Goal: Information Seeking & Learning: Find specific fact

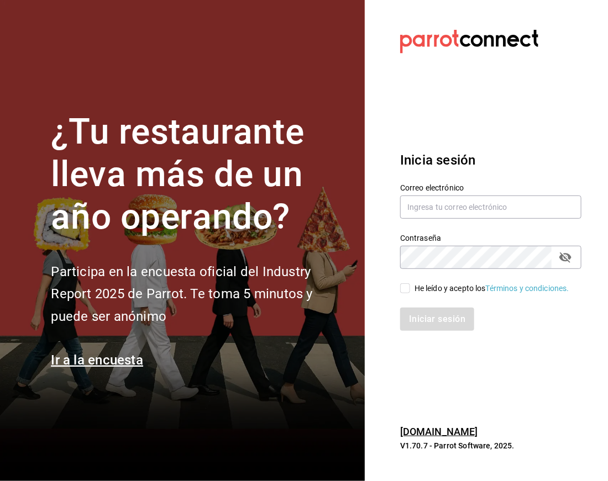
click at [426, 188] on div "Correo electrónico" at bounding box center [490, 201] width 181 height 37
click at [434, 207] on input "text" at bounding box center [490, 207] width 181 height 23
type input "facturacion@zuda.mx"
click at [407, 286] on input "He leído y acepto los Términos y condiciones." at bounding box center [405, 288] width 10 height 10
checkbox input "true"
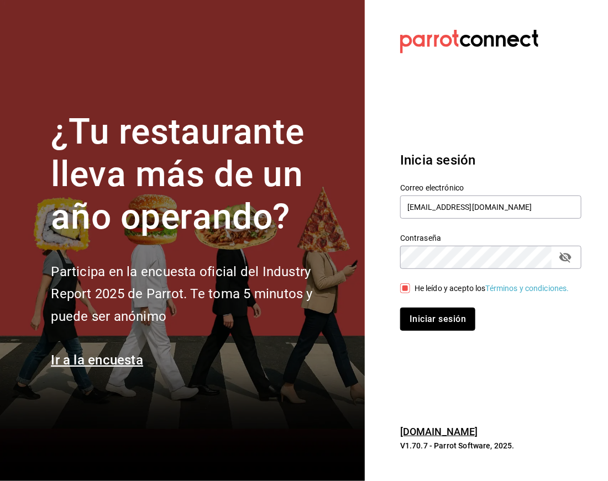
click at [453, 319] on button "Iniciar sesión" at bounding box center [437, 319] width 75 height 23
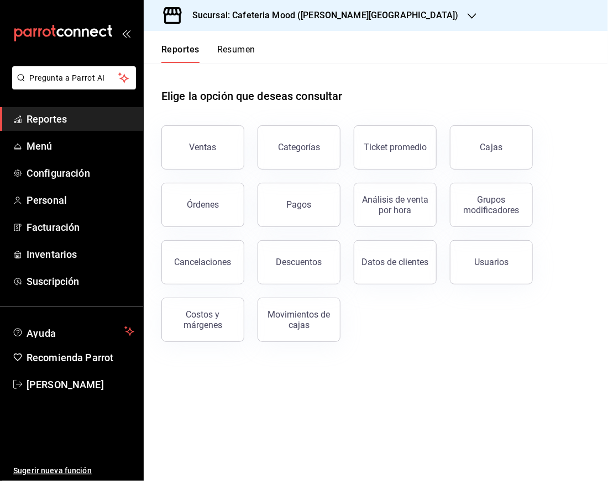
click at [354, 17] on div "Sucursal: Cafeteria Mood ([PERSON_NAME][GEOGRAPHIC_DATA])" at bounding box center [317, 15] width 328 height 31
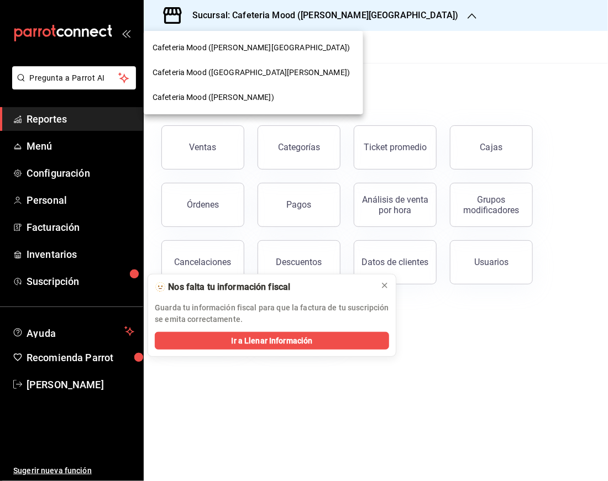
click at [262, 73] on span "Cafeteria Mood ([GEOGRAPHIC_DATA][PERSON_NAME])" at bounding box center [251, 73] width 197 height 12
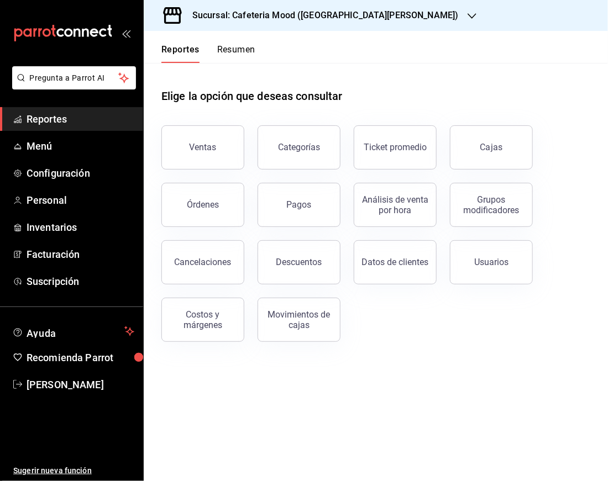
drag, startPoint x: 211, startPoint y: 139, endPoint x: 250, endPoint y: 169, distance: 49.3
click at [209, 140] on button "Ventas" at bounding box center [202, 147] width 83 height 44
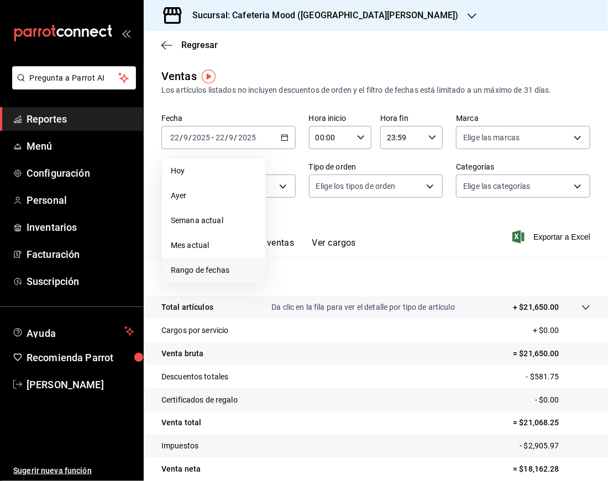
click at [217, 265] on span "Rango de fechas" at bounding box center [214, 271] width 86 height 12
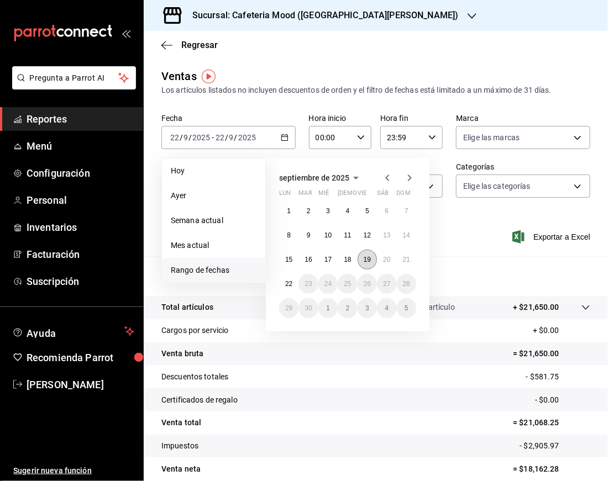
click at [367, 259] on abbr "19" at bounding box center [367, 260] width 7 height 8
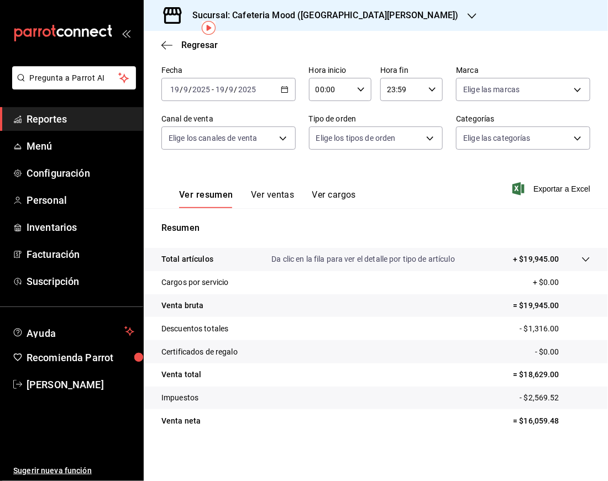
scroll to position [49, 0]
click at [528, 425] on p "= $16,059.48" at bounding box center [551, 422] width 77 height 12
copy p "16,059.48"
click at [326, 15] on h3 "Sucursal: Cafeteria Mood ([GEOGRAPHIC_DATA][PERSON_NAME])" at bounding box center [320, 15] width 275 height 13
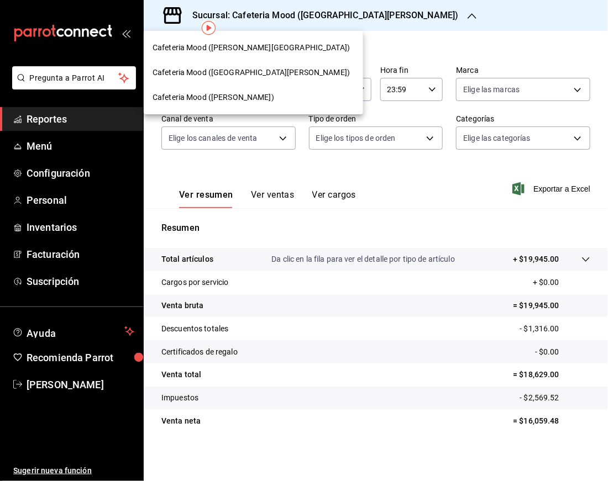
click at [262, 53] on div "Cafeteria Mood ([PERSON_NAME][GEOGRAPHIC_DATA])" at bounding box center [254, 48] width 202 height 12
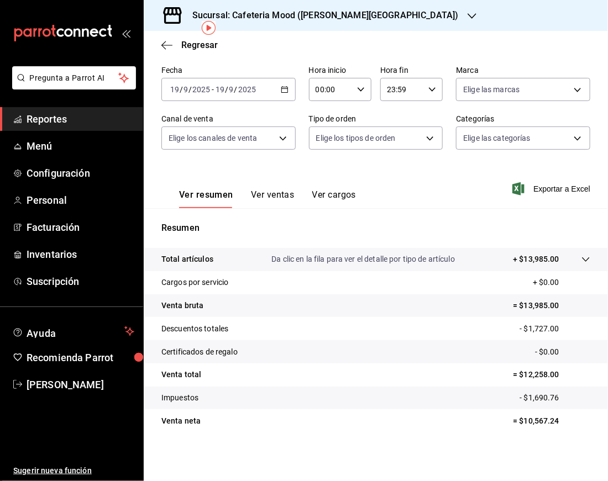
scroll to position [49, 0]
click at [539, 419] on p "= $10,567.24" at bounding box center [551, 422] width 77 height 12
copy p "10,567.24"
click at [348, 17] on h3 "Sucursal: Cafeteria Mood ([PERSON_NAME][GEOGRAPHIC_DATA])" at bounding box center [320, 15] width 275 height 13
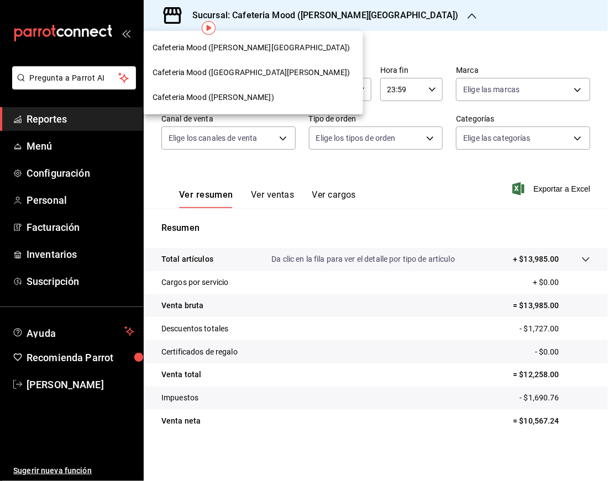
click at [241, 95] on div "Cafeteria Mood ([PERSON_NAME])" at bounding box center [254, 98] width 202 height 12
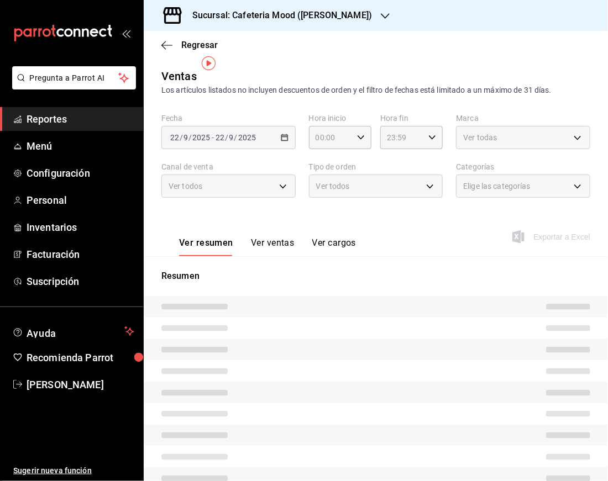
scroll to position [56, 0]
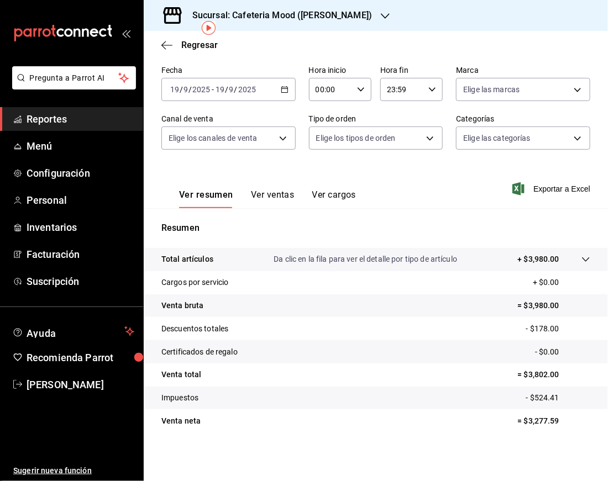
scroll to position [49, 0]
click at [535, 416] on p "= $3,277.59" at bounding box center [554, 422] width 72 height 12
click at [298, 18] on h3 "Sucursal: Cafeteria Mood ([PERSON_NAME])" at bounding box center [277, 15] width 188 height 13
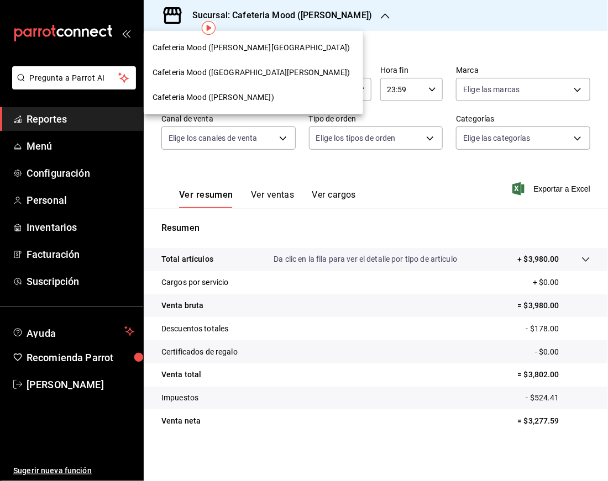
click at [298, 18] on div at bounding box center [304, 240] width 608 height 481
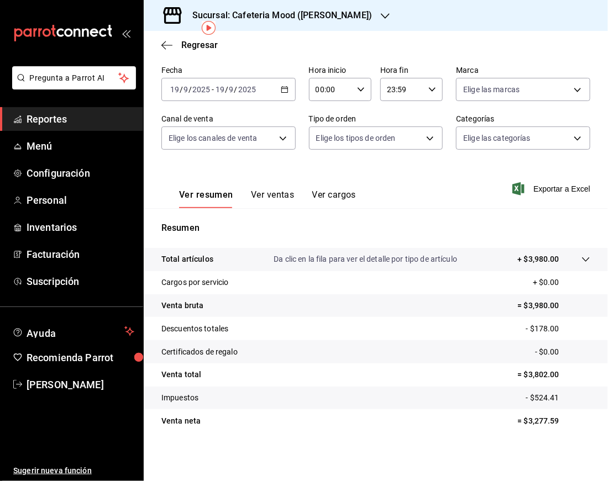
click at [281, 90] on icon "button" at bounding box center [285, 90] width 8 height 8
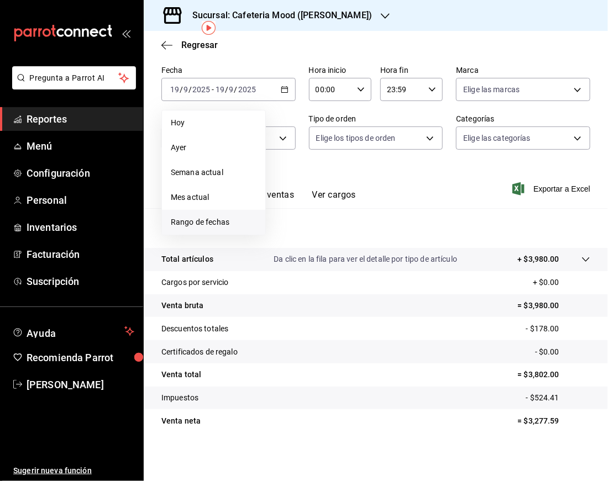
click at [227, 210] on li "Rango de fechas" at bounding box center [213, 222] width 103 height 25
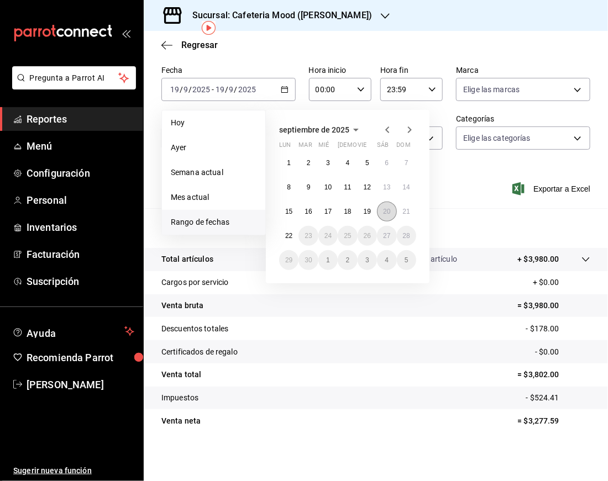
click at [384, 211] on abbr "20" at bounding box center [386, 212] width 7 height 8
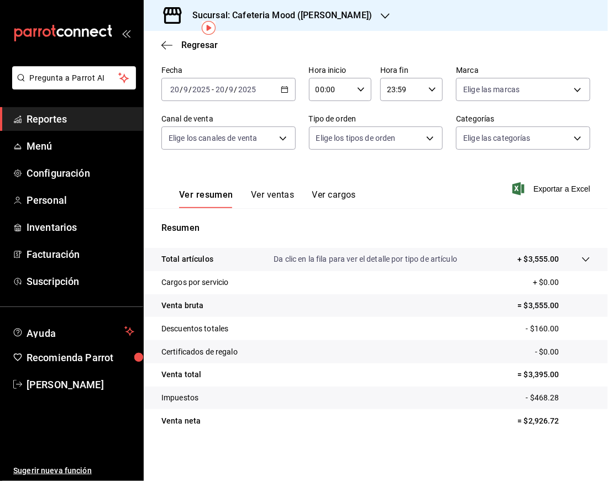
click at [323, 22] on div "Sucursal: Cafeteria Mood ([PERSON_NAME])" at bounding box center [273, 15] width 241 height 31
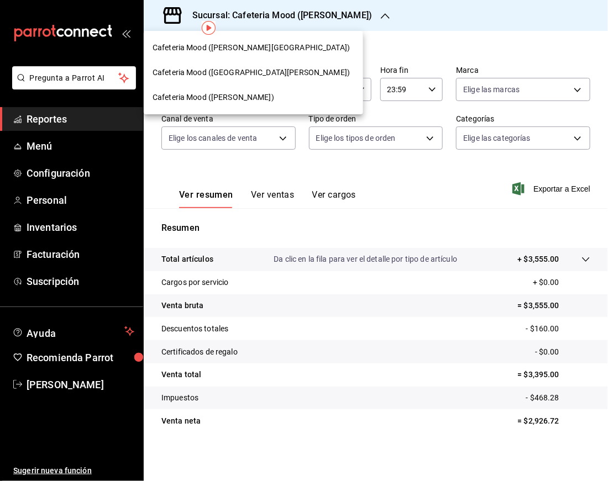
click at [257, 64] on div "Cafeteria Mood ([GEOGRAPHIC_DATA][PERSON_NAME])" at bounding box center [253, 72] width 219 height 25
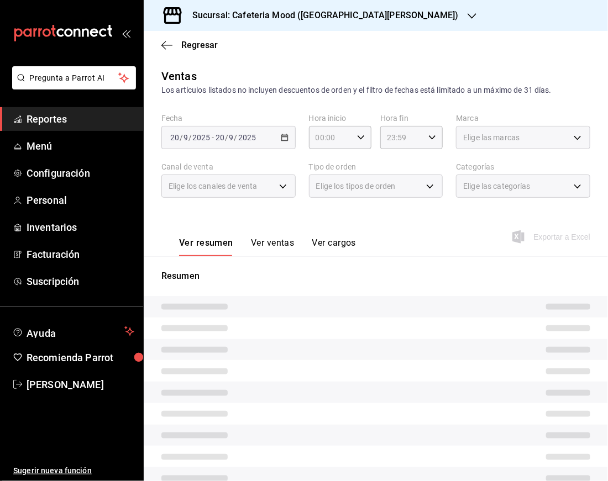
scroll to position [49, 0]
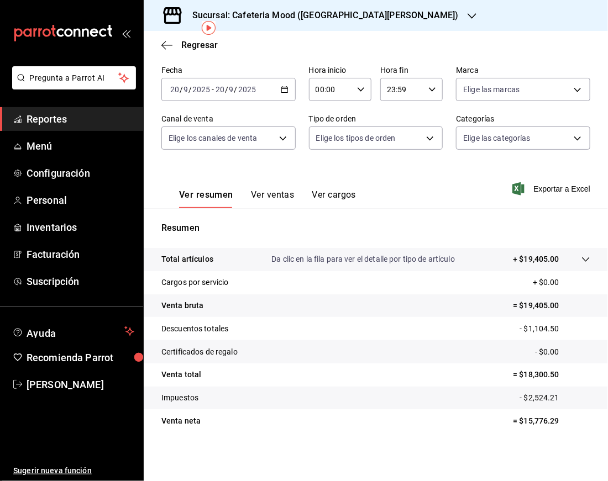
click at [533, 416] on p "= $15,776.29" at bounding box center [551, 422] width 77 height 12
copy p "15,776.29"
click at [386, 17] on h3 "Sucursal: Cafeteria Mood ([GEOGRAPHIC_DATA][PERSON_NAME])" at bounding box center [320, 15] width 275 height 13
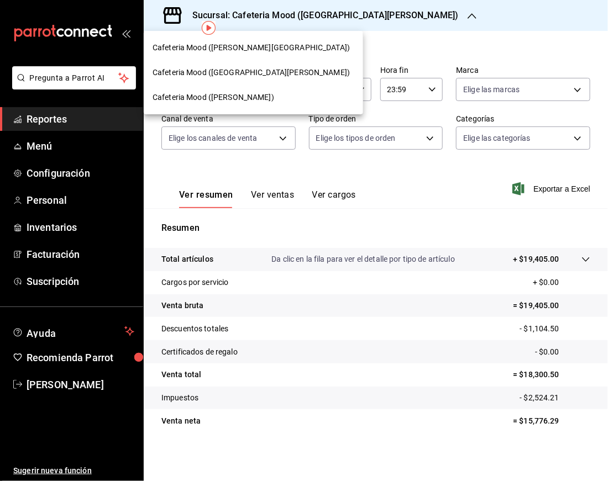
click at [290, 38] on div "Cafeteria Mood ([PERSON_NAME][GEOGRAPHIC_DATA])" at bounding box center [253, 47] width 219 height 25
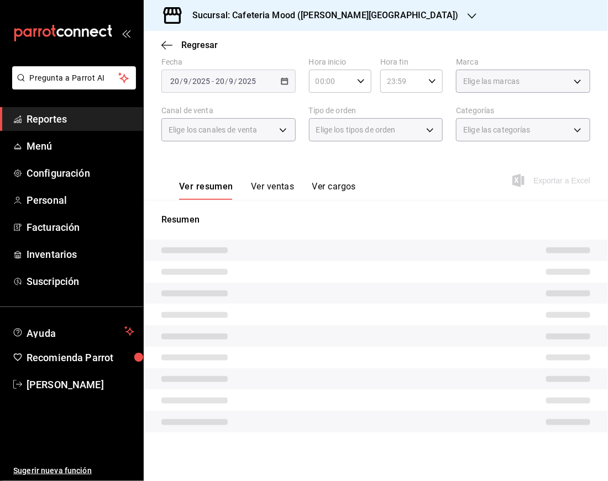
scroll to position [49, 0]
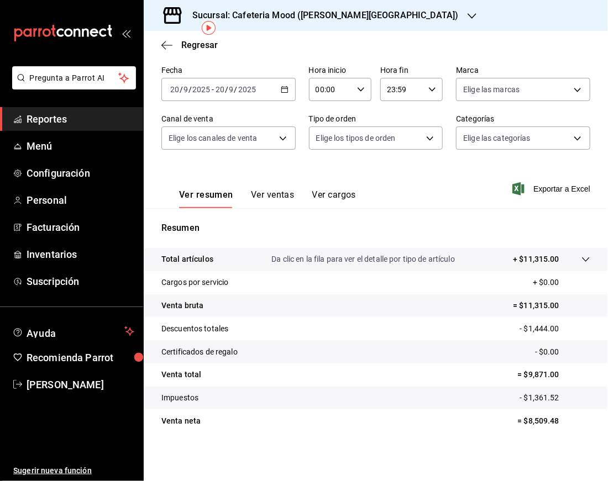
click at [537, 421] on p "= $8,509.48" at bounding box center [554, 422] width 72 height 12
copy p "8,509.48"
click at [307, 27] on div "Sucursal: Cafeteria Mood ([PERSON_NAME][GEOGRAPHIC_DATA])" at bounding box center [317, 15] width 328 height 31
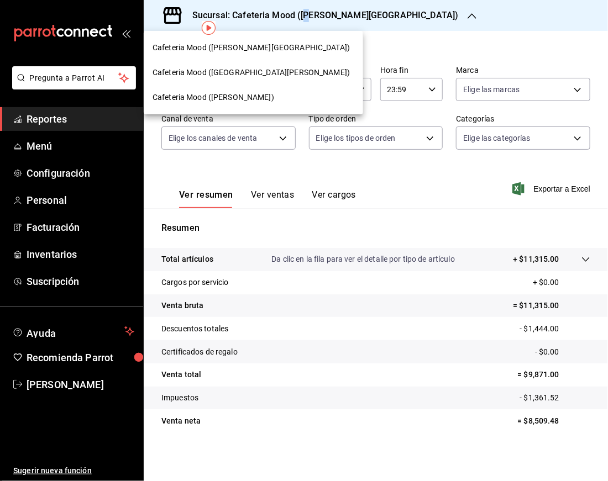
click at [265, 93] on div "Cafeteria Mood ([PERSON_NAME])" at bounding box center [254, 98] width 202 height 12
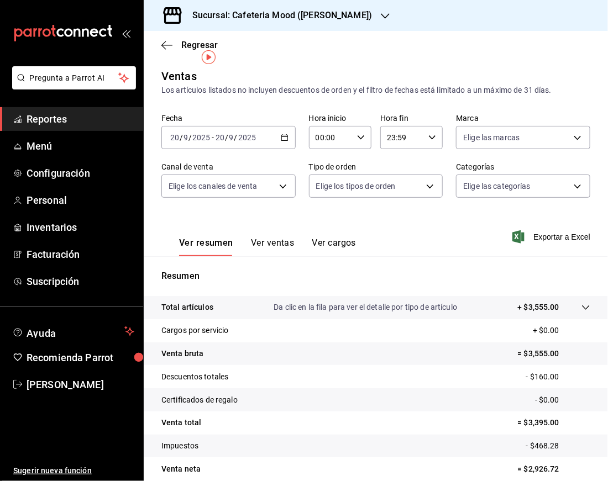
scroll to position [49, 0]
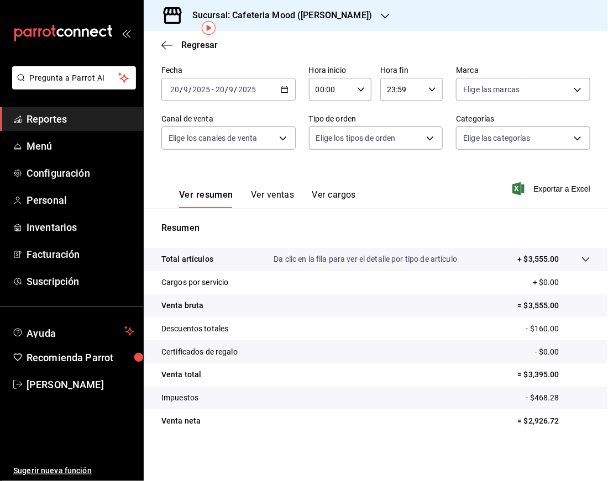
click at [526, 418] on p "= $2,926.72" at bounding box center [554, 422] width 72 height 12
copy p "2,926.72"
click at [526, 418] on p "= $2,926.72" at bounding box center [554, 422] width 72 height 12
click at [526, 411] on tr "Venta neta = $2,926.72" at bounding box center [376, 420] width 464 height 23
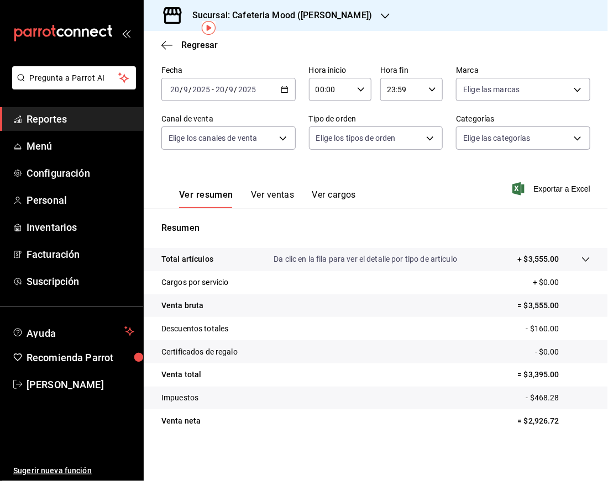
click at [539, 421] on p "= $2,926.72" at bounding box center [554, 422] width 72 height 12
copy p "2,926.72"
click at [274, 25] on div "Sucursal: Cafeteria Mood ([PERSON_NAME])" at bounding box center [273, 15] width 241 height 31
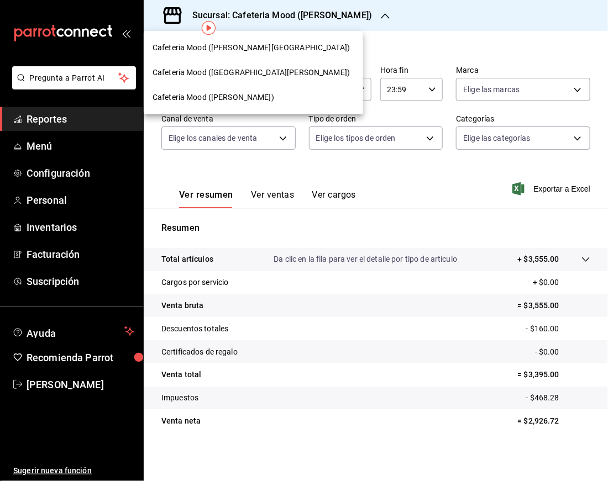
click at [261, 64] on div "Cafeteria Mood ([GEOGRAPHIC_DATA][PERSON_NAME])" at bounding box center [253, 72] width 219 height 25
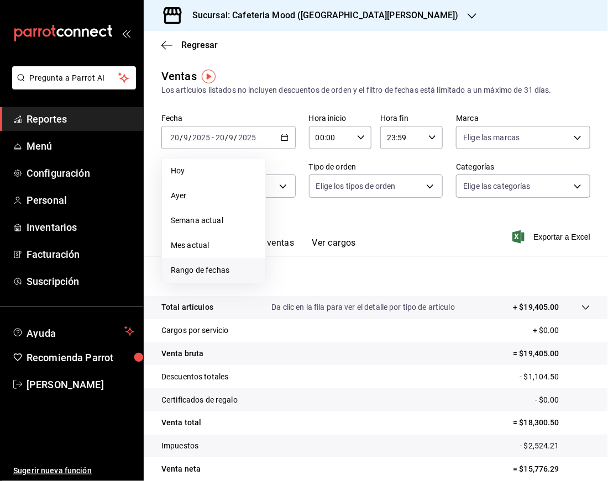
click at [225, 265] on span "Rango de fechas" at bounding box center [214, 271] width 86 height 12
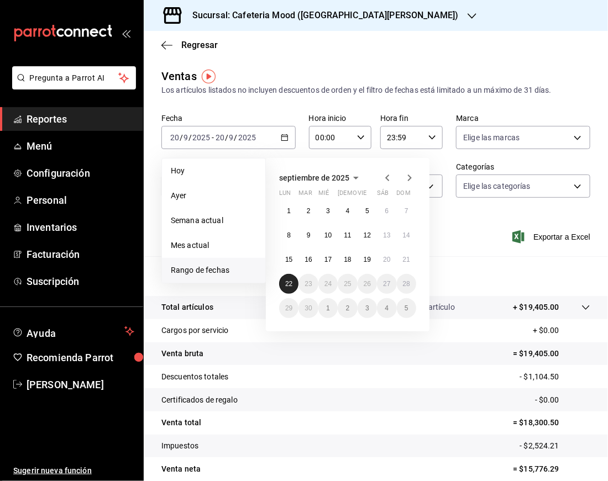
click at [293, 288] on button "22" at bounding box center [288, 284] width 19 height 20
click at [293, 289] on button "22" at bounding box center [288, 284] width 19 height 20
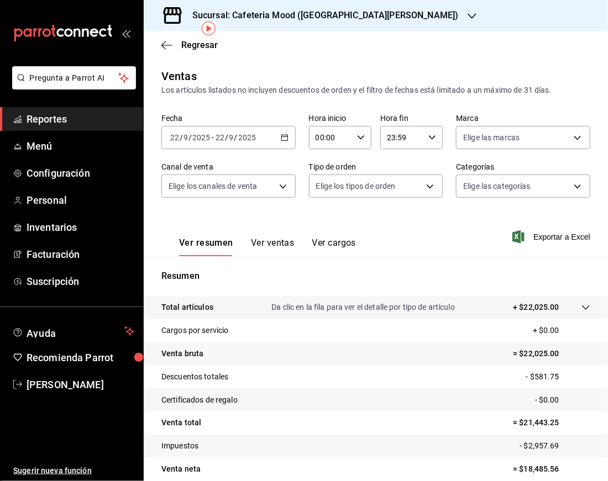
scroll to position [49, 0]
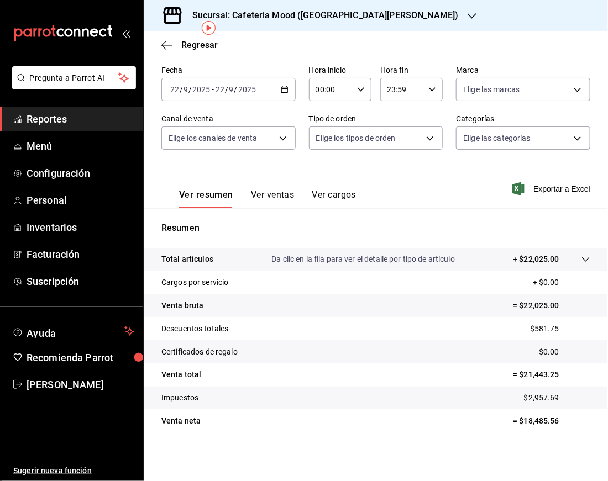
click at [527, 427] on tr "Venta neta = $18,485.56" at bounding box center [376, 420] width 464 height 23
click at [529, 426] on p "= $18,485.56" at bounding box center [551, 422] width 77 height 12
click at [531, 418] on p "= $18,485.56" at bounding box center [551, 422] width 77 height 12
copy p "18,485.56"
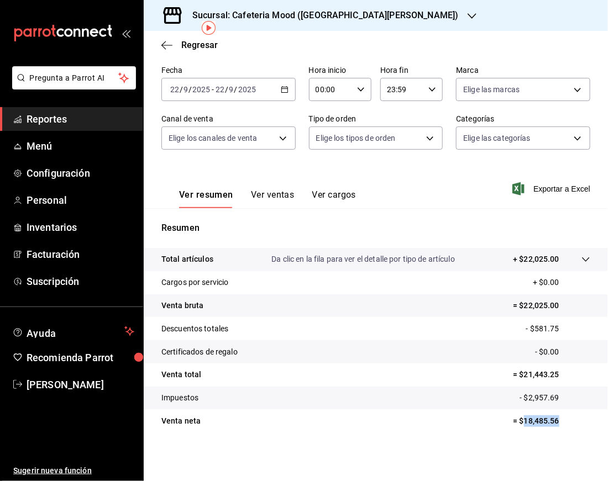
click at [281, 88] on icon "button" at bounding box center [285, 90] width 8 height 8
click at [369, 22] on div "Sucursal: Cafeteria Mood ([GEOGRAPHIC_DATA][PERSON_NAME])" at bounding box center [317, 15] width 328 height 31
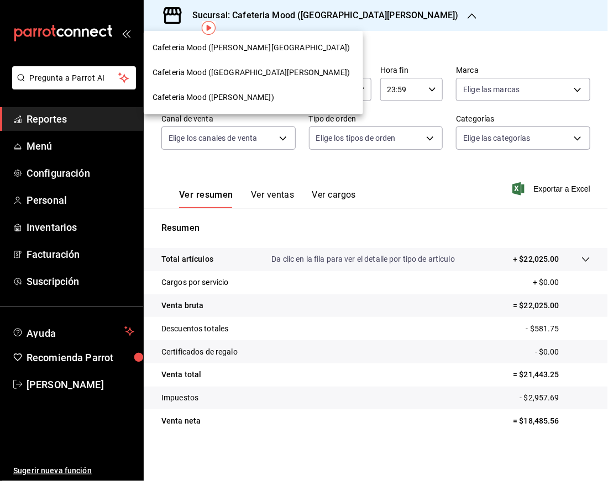
click at [265, 40] on div "Cafeteria Mood ([PERSON_NAME][GEOGRAPHIC_DATA])" at bounding box center [253, 47] width 219 height 25
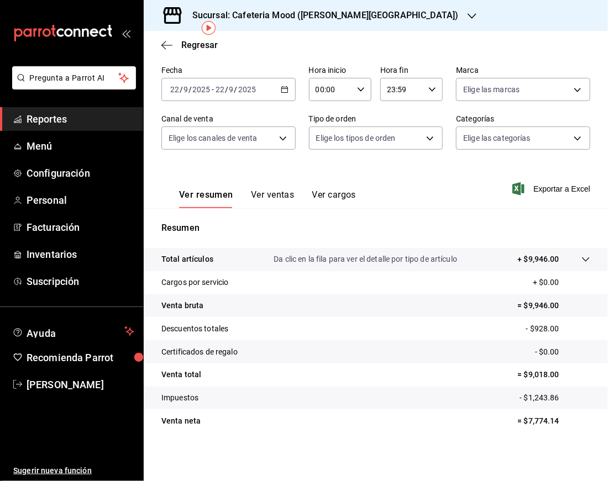
scroll to position [49, 0]
click at [540, 423] on p "= $7,774.14" at bounding box center [554, 422] width 72 height 12
click at [539, 423] on p "= $7,774.14" at bounding box center [554, 422] width 72 height 12
copy p "7,774.14"
click at [277, 13] on h3 "Sucursal: Cafeteria Mood ([PERSON_NAME][GEOGRAPHIC_DATA])" at bounding box center [320, 15] width 275 height 13
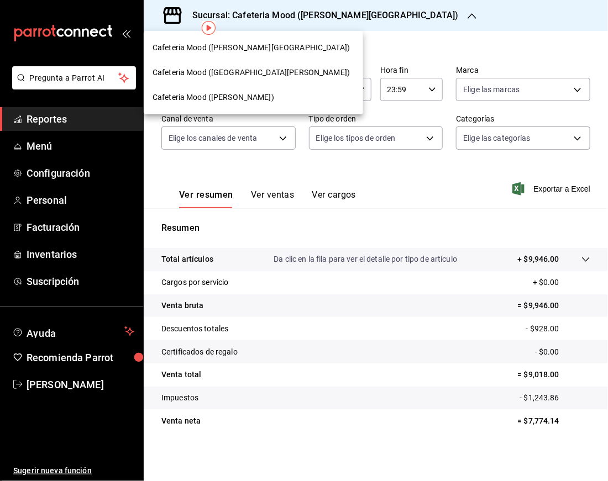
click at [219, 96] on span "Cafeteria Mood ([PERSON_NAME])" at bounding box center [214, 98] width 122 height 12
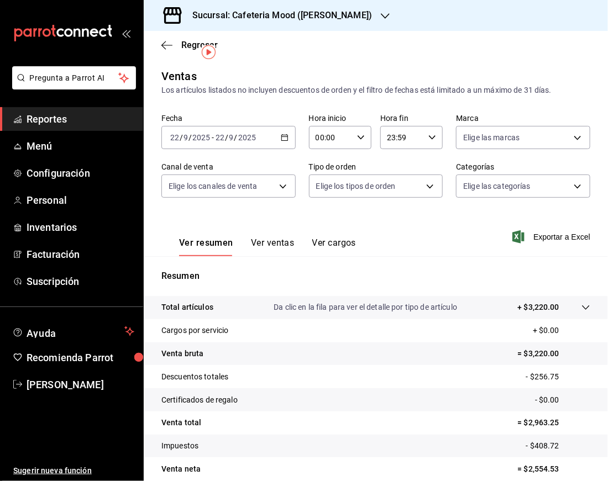
scroll to position [49, 0]
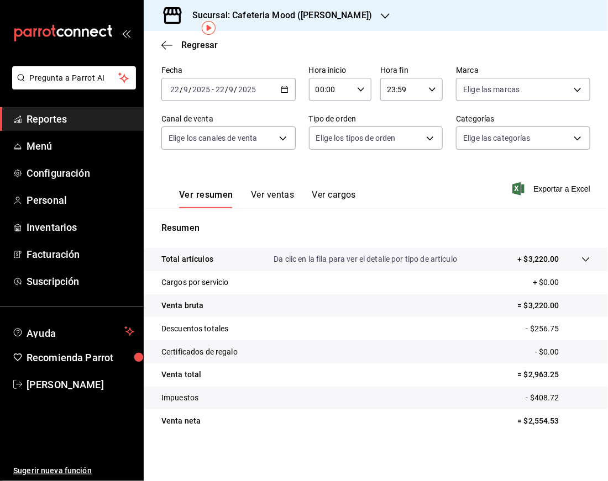
click at [526, 425] on p "= $2,554.53" at bounding box center [554, 422] width 72 height 12
click at [527, 423] on p "= $2,554.53" at bounding box center [554, 422] width 72 height 12
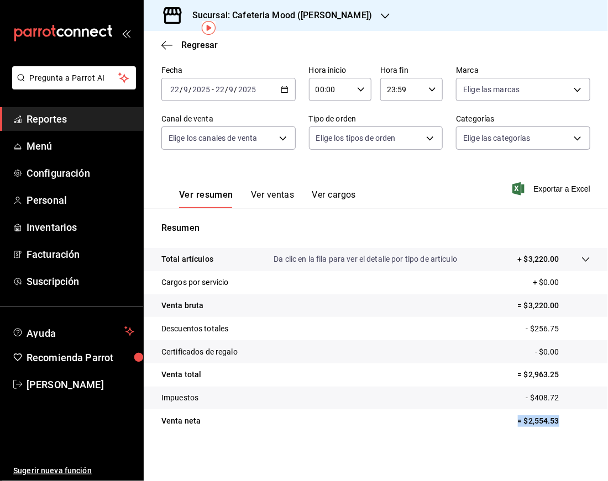
click at [527, 423] on p "= $2,554.53" at bounding box center [554, 422] width 72 height 12
click at [527, 421] on p "= $2,554.53" at bounding box center [554, 422] width 72 height 12
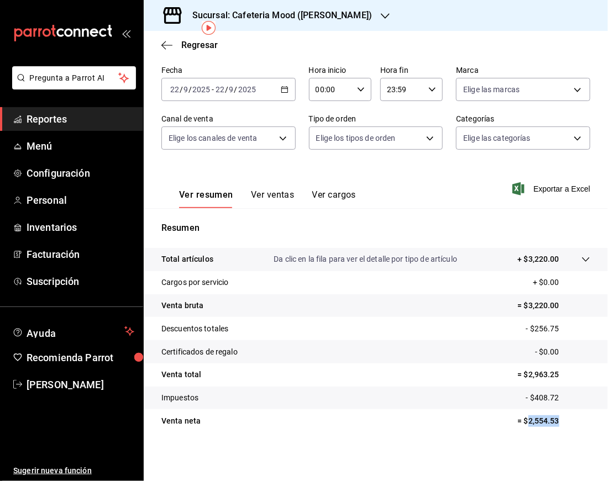
click at [281, 90] on icon "button" at bounding box center [285, 90] width 8 height 8
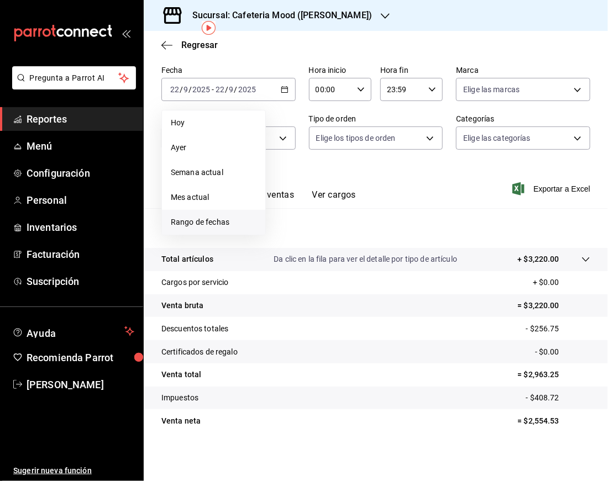
click at [212, 217] on span "Rango de fechas" at bounding box center [214, 223] width 86 height 12
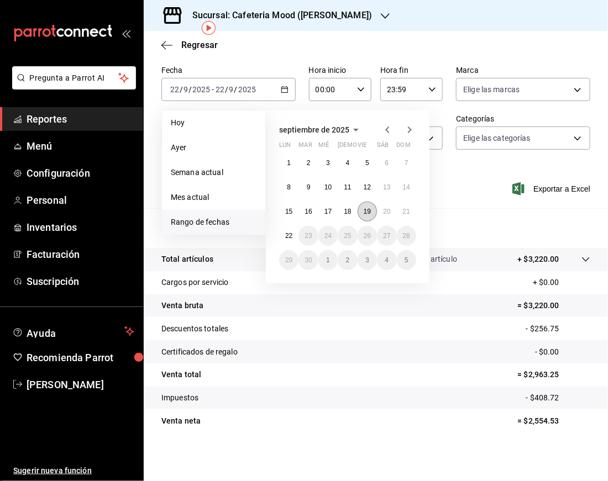
click at [374, 211] on button "19" at bounding box center [367, 212] width 19 height 20
click at [406, 211] on abbr "21" at bounding box center [406, 212] width 7 height 8
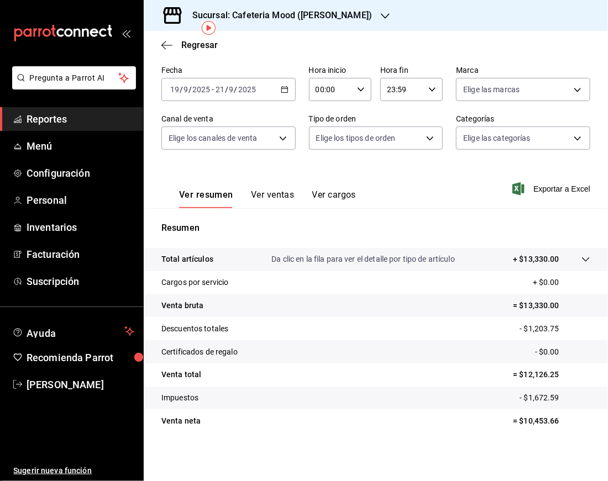
click at [246, 13] on h3 "Sucursal: Cafeteria Mood ([PERSON_NAME])" at bounding box center [277, 15] width 188 height 13
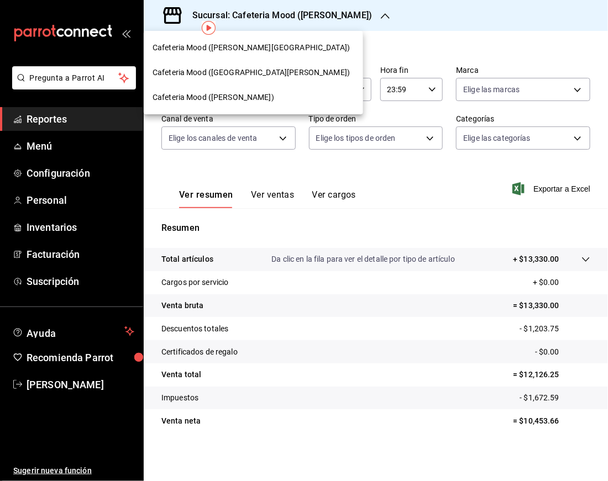
click at [264, 54] on div "Cafeteria Mood ([PERSON_NAME][GEOGRAPHIC_DATA])" at bounding box center [253, 47] width 219 height 25
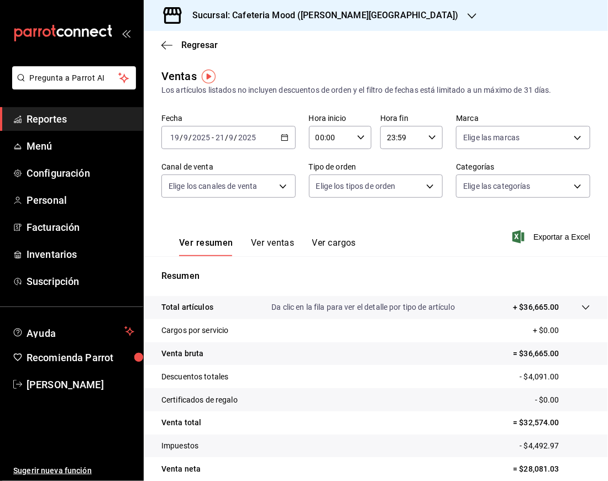
click at [334, 12] on h3 "Sucursal: Cafeteria Mood ([PERSON_NAME][GEOGRAPHIC_DATA])" at bounding box center [320, 15] width 275 height 13
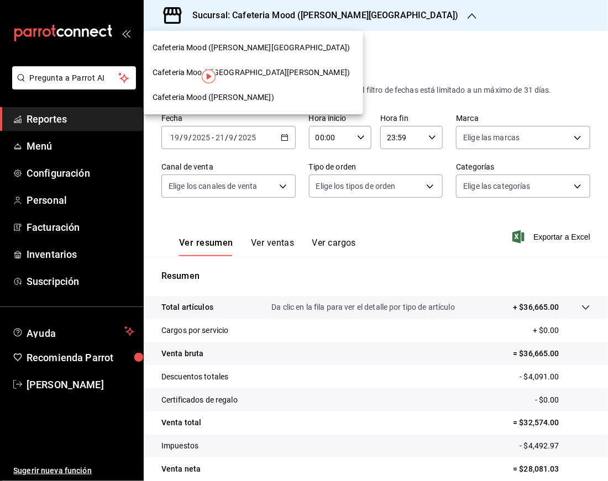
click at [262, 75] on span "Cafeteria Mood ([GEOGRAPHIC_DATA][PERSON_NAME])" at bounding box center [251, 73] width 197 height 12
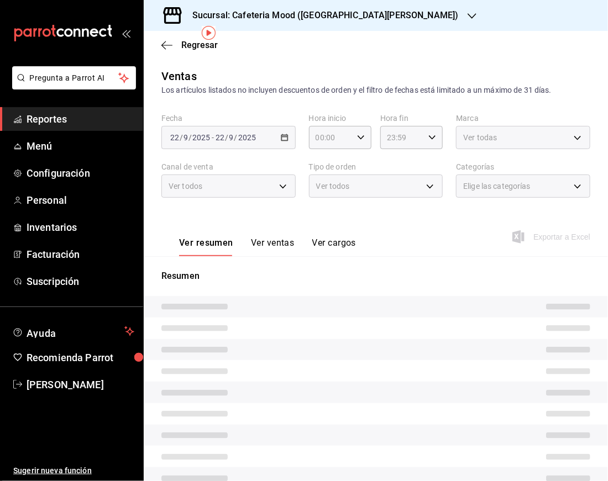
scroll to position [49, 0]
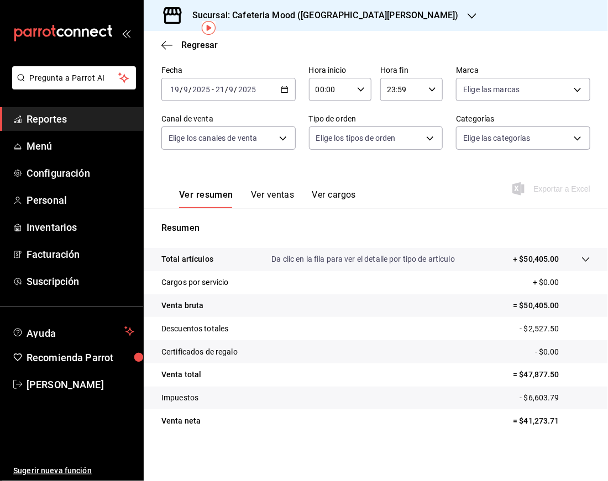
scroll to position [49, 0]
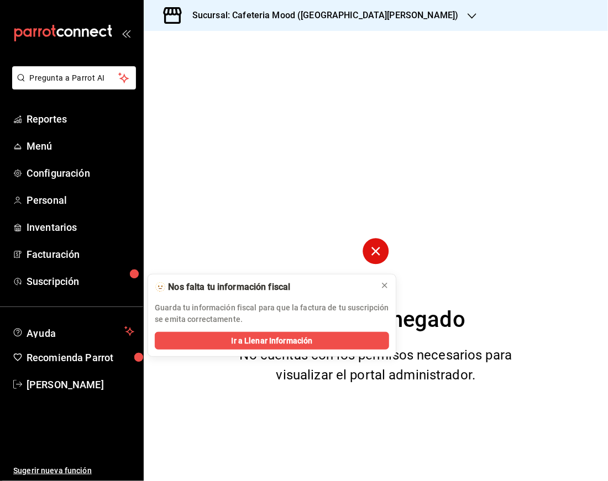
click at [386, 16] on h3 "Sucursal: Cafeteria Mood ([GEOGRAPHIC_DATA][PERSON_NAME])" at bounding box center [320, 15] width 275 height 13
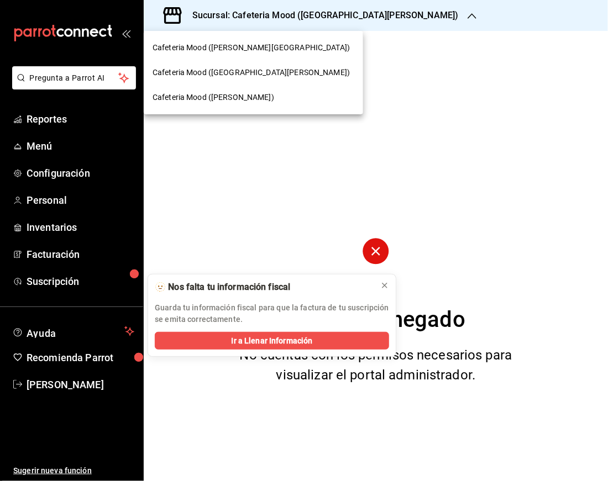
click at [247, 70] on span "Cafeteria Mood ([GEOGRAPHIC_DATA][PERSON_NAME])" at bounding box center [251, 73] width 197 height 12
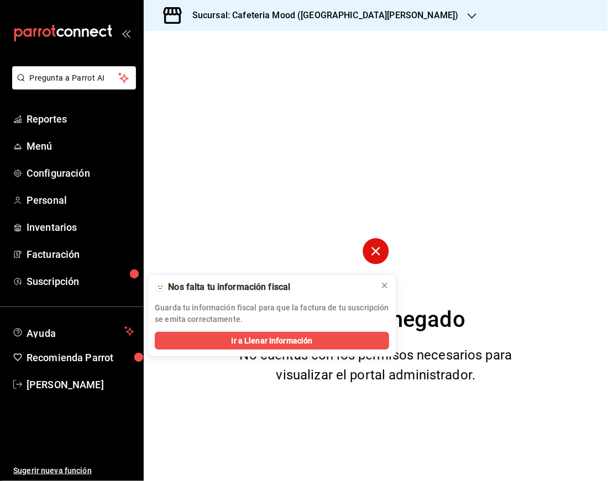
click at [378, 246] on circle at bounding box center [376, 251] width 26 height 26
click at [378, 290] on button at bounding box center [385, 286] width 18 height 18
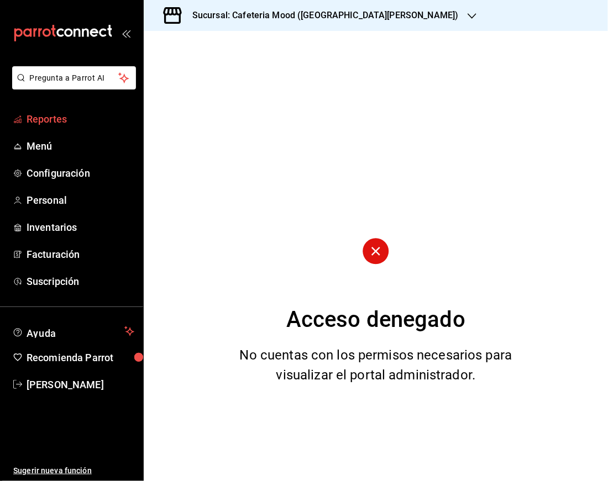
click at [93, 124] on span "Reportes" at bounding box center [81, 119] width 108 height 15
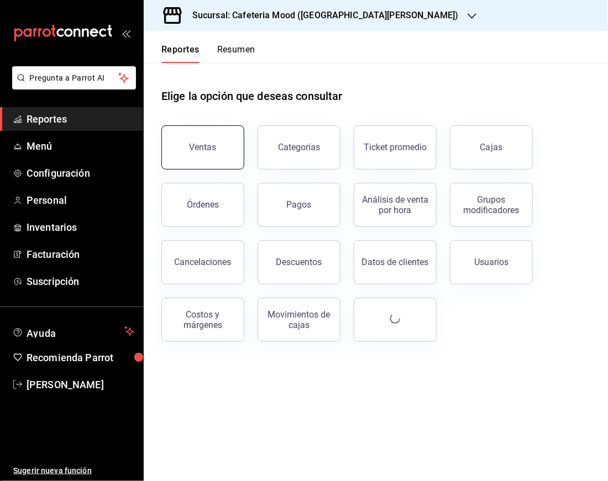
click at [211, 163] on button "Ventas" at bounding box center [202, 147] width 83 height 44
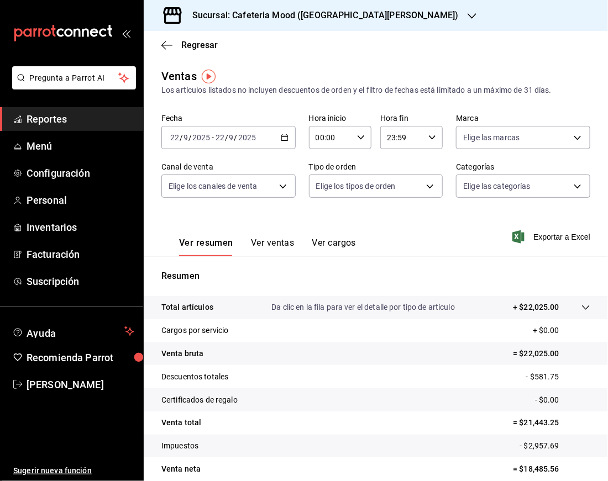
click at [287, 138] on div "[DATE] [DATE] - [DATE] [DATE]" at bounding box center [228, 137] width 134 height 23
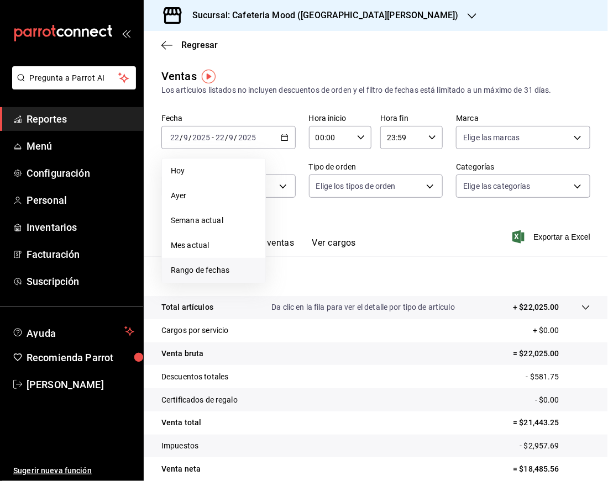
click at [215, 273] on span "Rango de fechas" at bounding box center [214, 271] width 86 height 12
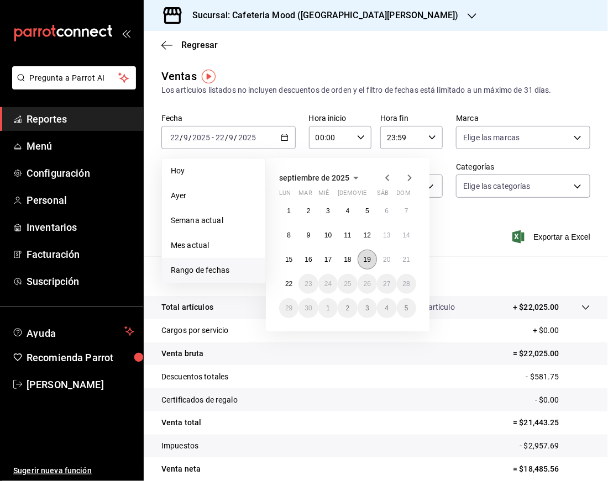
click at [364, 259] on abbr "19" at bounding box center [367, 260] width 7 height 8
click at [402, 264] on button "21" at bounding box center [406, 260] width 19 height 20
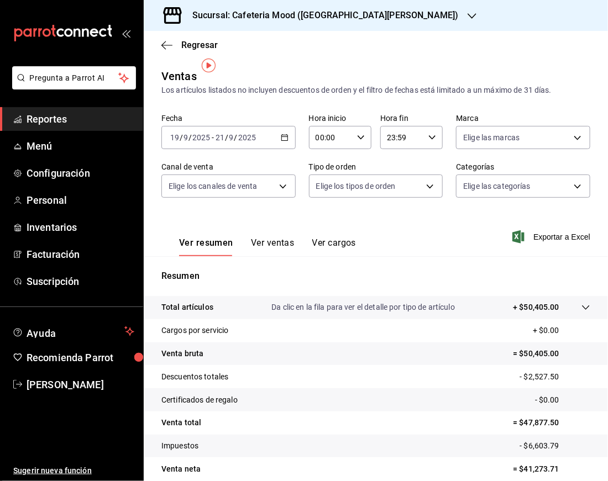
scroll to position [49, 0]
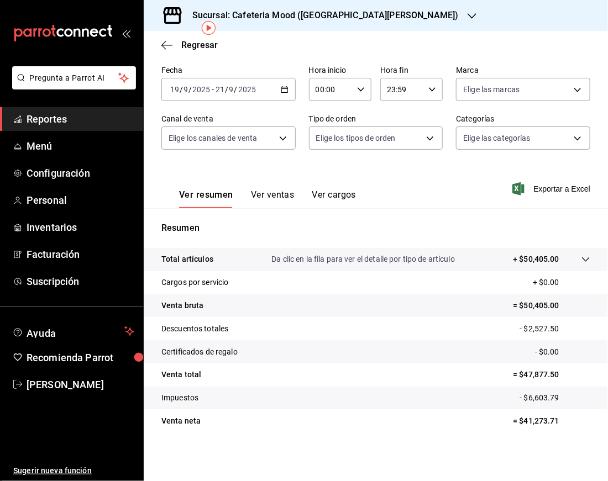
click at [272, 88] on div "2025-09-19 19 / 9 / 2025 - 2025-09-21 21 / 9 / 2025" at bounding box center [228, 89] width 134 height 23
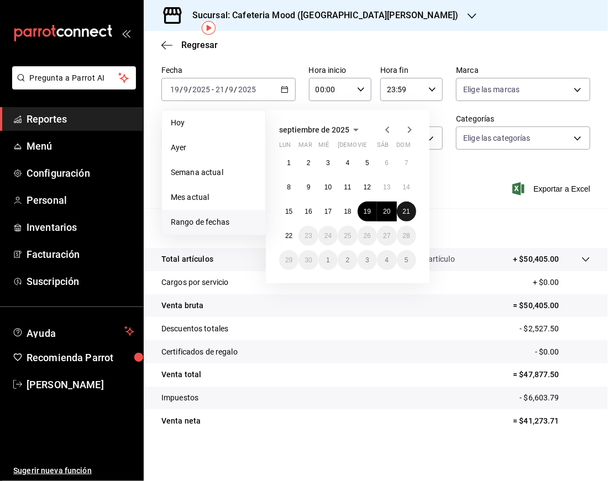
click at [400, 216] on button "21" at bounding box center [406, 212] width 19 height 20
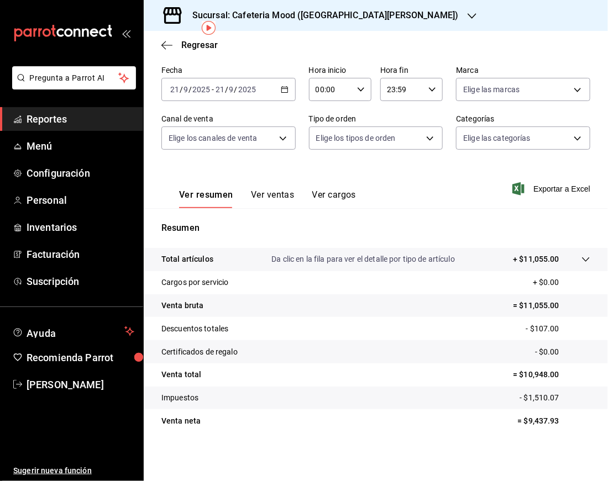
click at [525, 420] on p "= $9,437.93" at bounding box center [554, 422] width 72 height 12
copy p "9,437.93"
click at [365, 10] on h3 "Sucursal: Cafeteria Mood ([GEOGRAPHIC_DATA][PERSON_NAME])" at bounding box center [320, 15] width 275 height 13
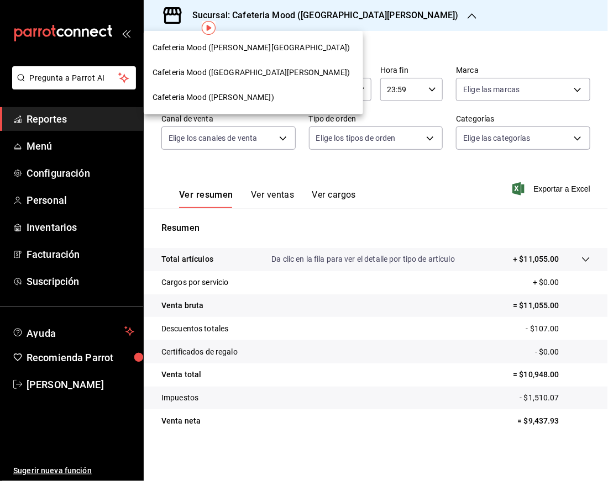
click at [259, 50] on div "Cafeteria Mood ([PERSON_NAME][GEOGRAPHIC_DATA])" at bounding box center [254, 48] width 202 height 12
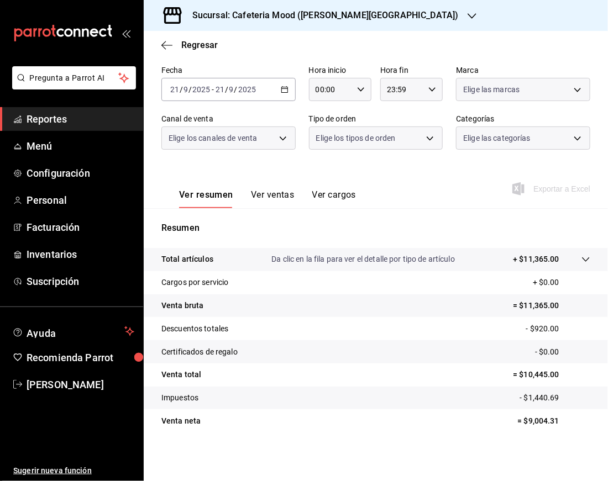
scroll to position [49, 0]
click at [534, 425] on p "= $9,004.31" at bounding box center [554, 422] width 72 height 12
copy p "9,004.31"
click at [290, 13] on h3 "Sucursal: Cafeteria Mood ([PERSON_NAME][GEOGRAPHIC_DATA])" at bounding box center [320, 15] width 275 height 13
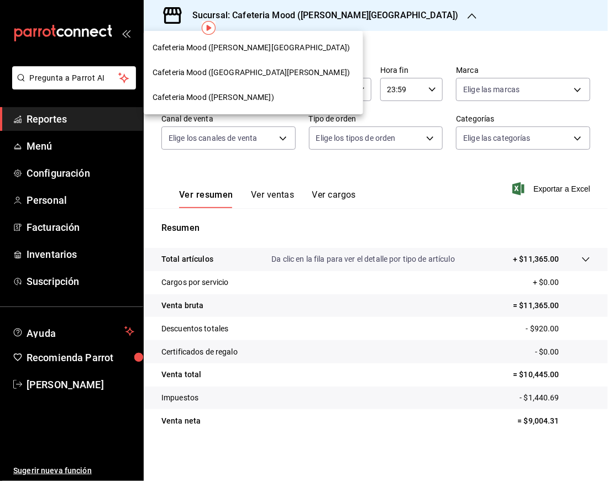
click at [256, 101] on div "Cafeteria Mood ([PERSON_NAME])" at bounding box center [254, 98] width 202 height 12
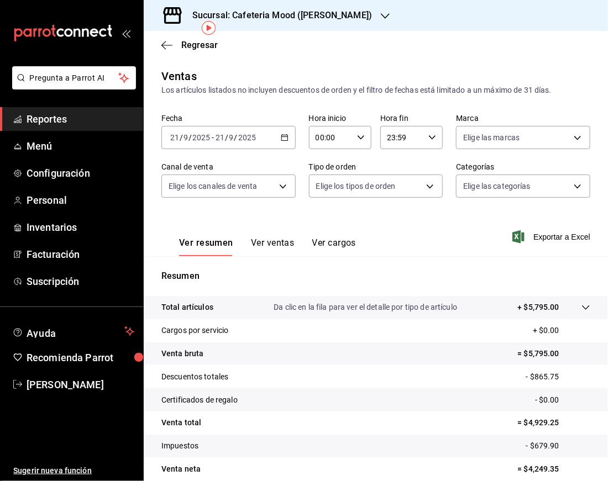
scroll to position [49, 0]
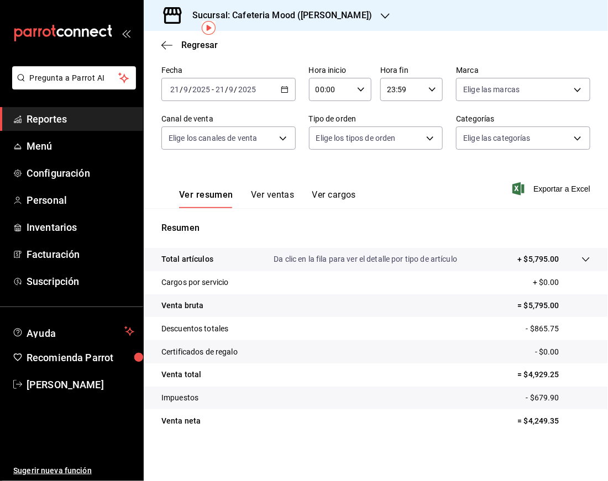
click at [528, 418] on p "= $4,249.35" at bounding box center [554, 422] width 72 height 12
click at [528, 417] on p "= $4,249.35" at bounding box center [554, 422] width 72 height 12
copy p "4,249.35"
click at [286, 93] on div "2025-09-21 21 / 9 / 2025 - 2025-09-21 21 / 9 / 2025" at bounding box center [228, 89] width 134 height 23
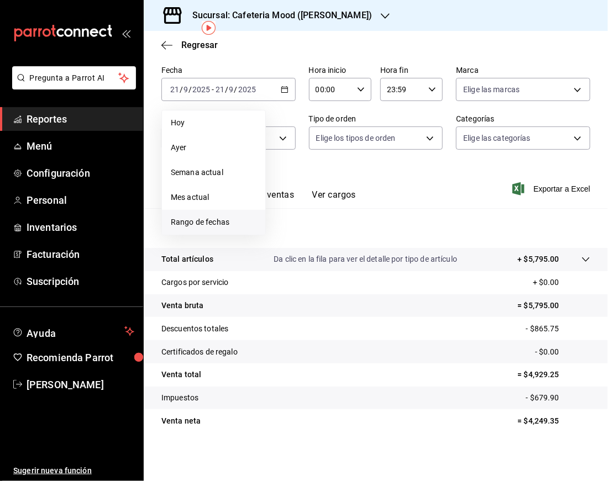
click at [225, 217] on span "Rango de fechas" at bounding box center [214, 223] width 86 height 12
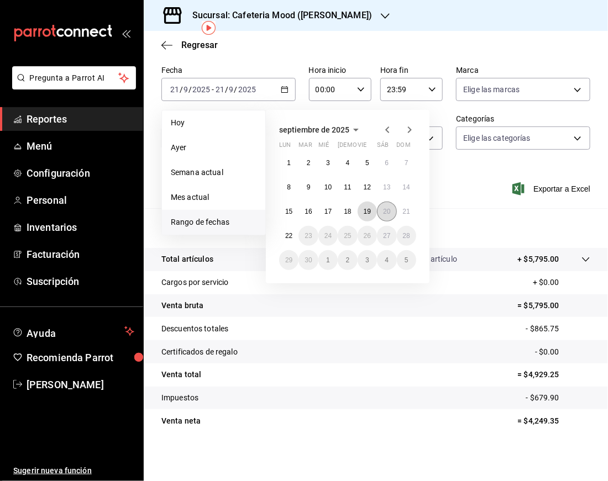
click at [374, 214] on button "19" at bounding box center [367, 212] width 19 height 20
click at [405, 213] on abbr "21" at bounding box center [406, 212] width 7 height 8
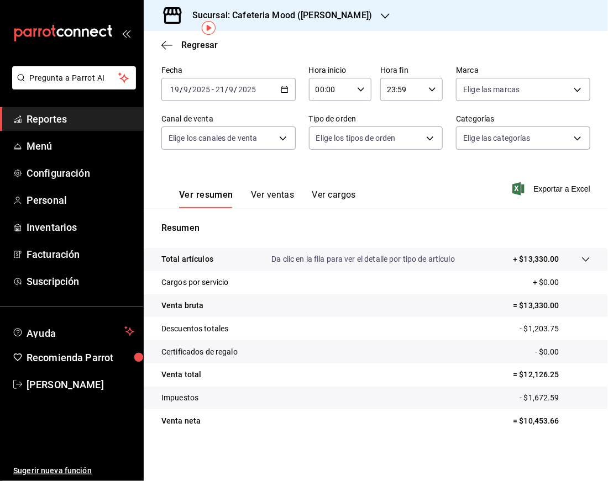
click at [299, 28] on div "Sucursal: Cafeteria Mood ([PERSON_NAME])" at bounding box center [273, 15] width 241 height 31
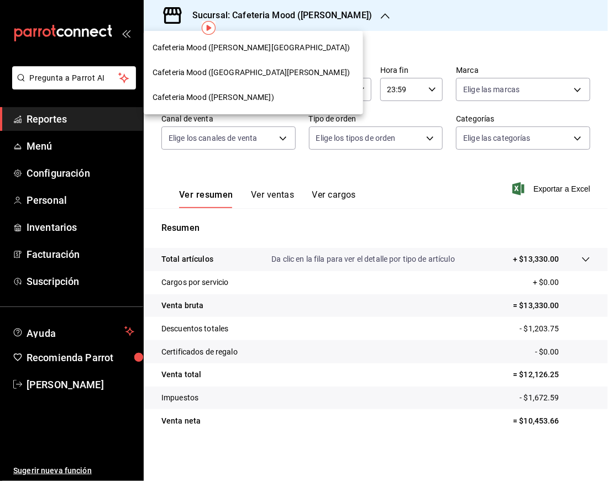
click at [259, 56] on div "Cafeteria Mood ([PERSON_NAME][GEOGRAPHIC_DATA])" at bounding box center [253, 47] width 219 height 25
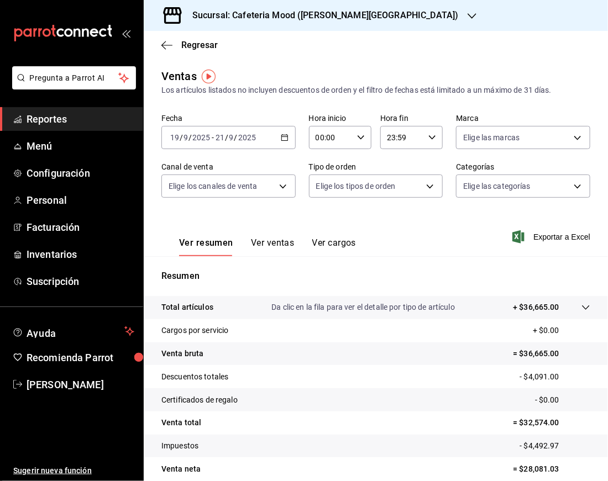
click at [259, 17] on h3 "Sucursal: Cafeteria Mood ([PERSON_NAME][GEOGRAPHIC_DATA])" at bounding box center [320, 15] width 275 height 13
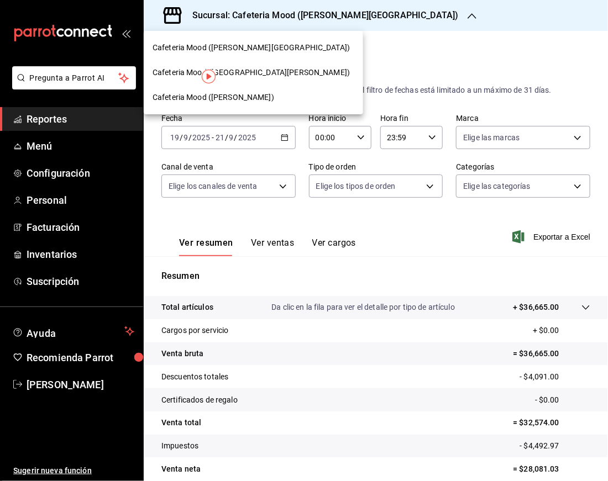
click at [248, 81] on div "Cafeteria Mood ([GEOGRAPHIC_DATA][PERSON_NAME])" at bounding box center [253, 72] width 219 height 25
